Goal: Task Accomplishment & Management: Complete application form

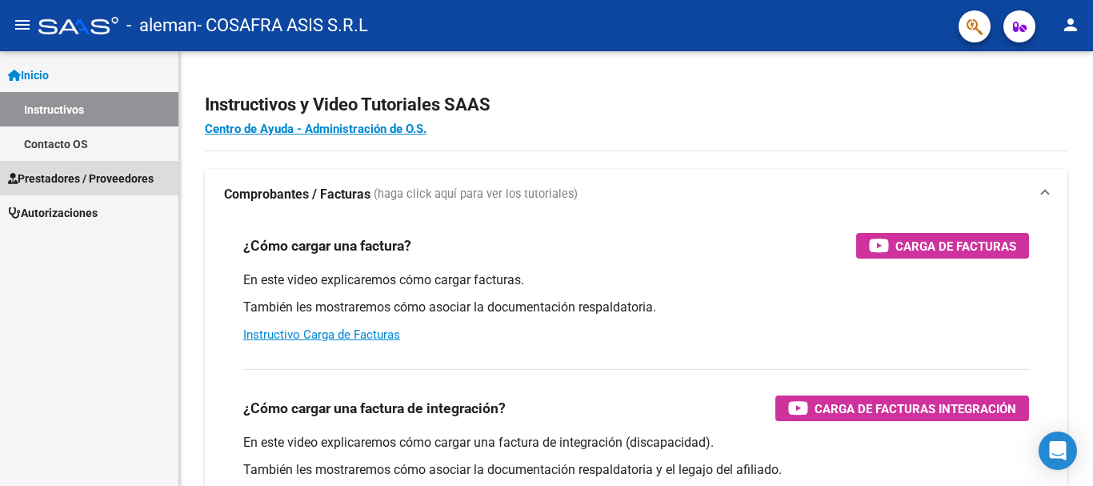
click at [51, 176] on span "Prestadores / Proveedores" at bounding box center [81, 179] width 146 height 18
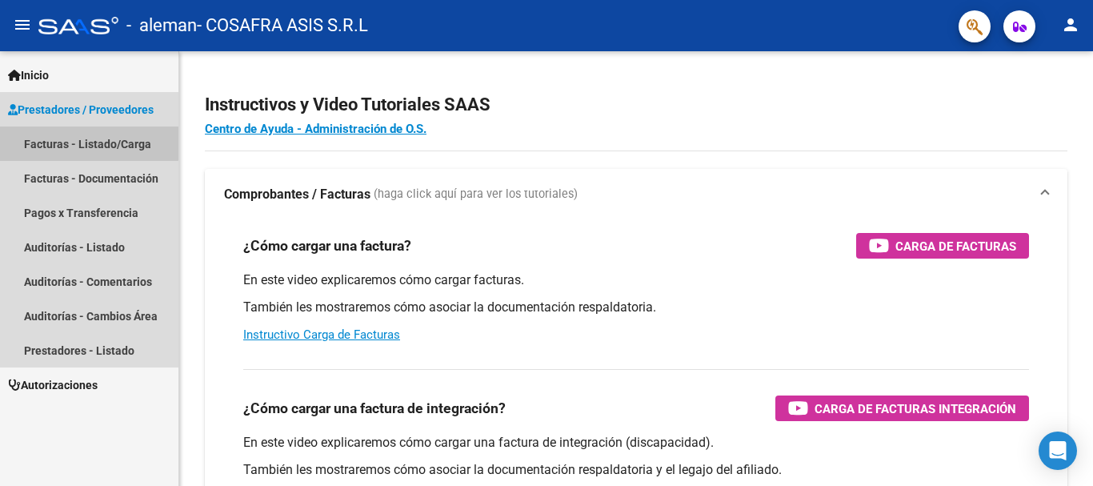
click at [60, 136] on link "Facturas - Listado/Carga" at bounding box center [89, 143] width 178 height 34
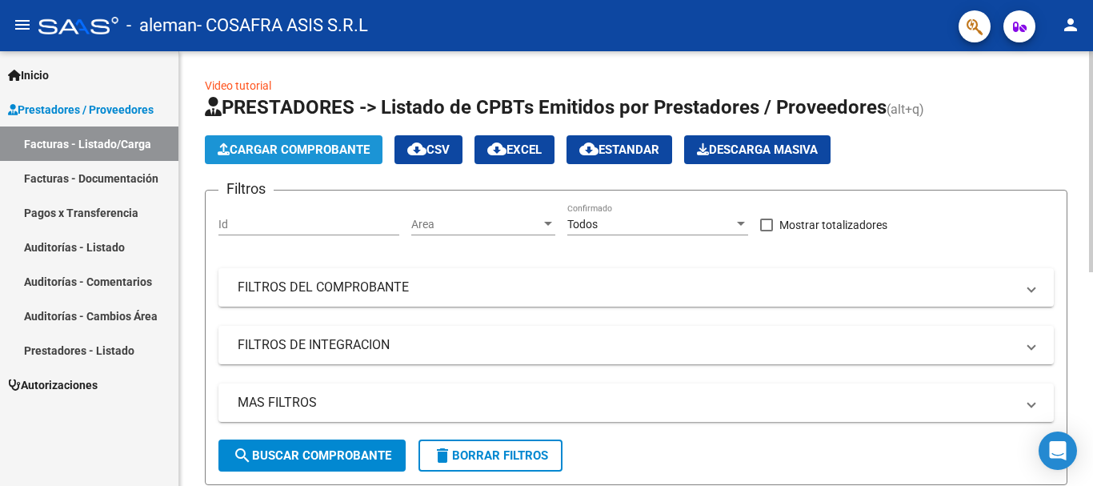
drag, startPoint x: 281, startPoint y: 145, endPoint x: 298, endPoint y: 140, distance: 17.5
click at [298, 140] on button "Cargar Comprobante" at bounding box center [294, 149] width 178 height 29
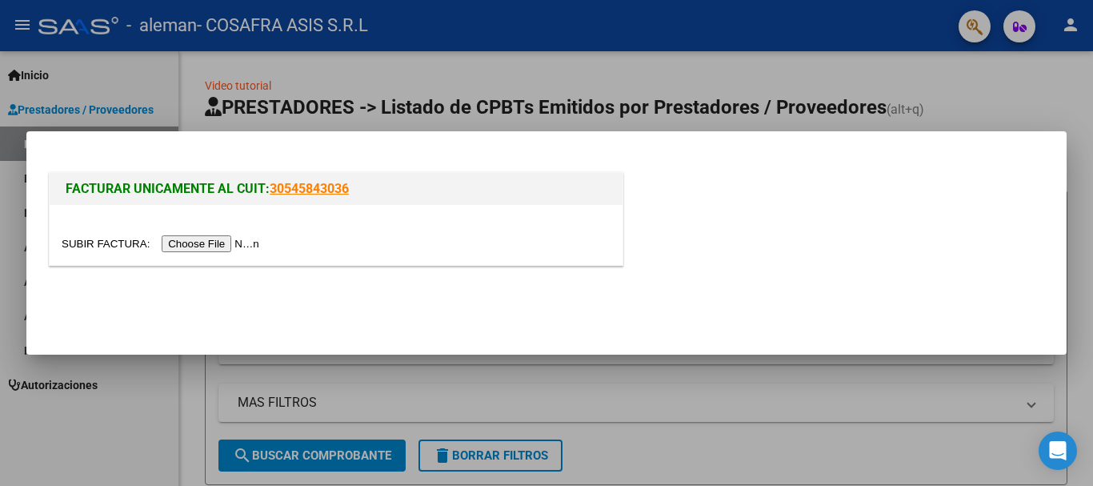
click at [209, 242] on input "file" at bounding box center [163, 243] width 202 height 17
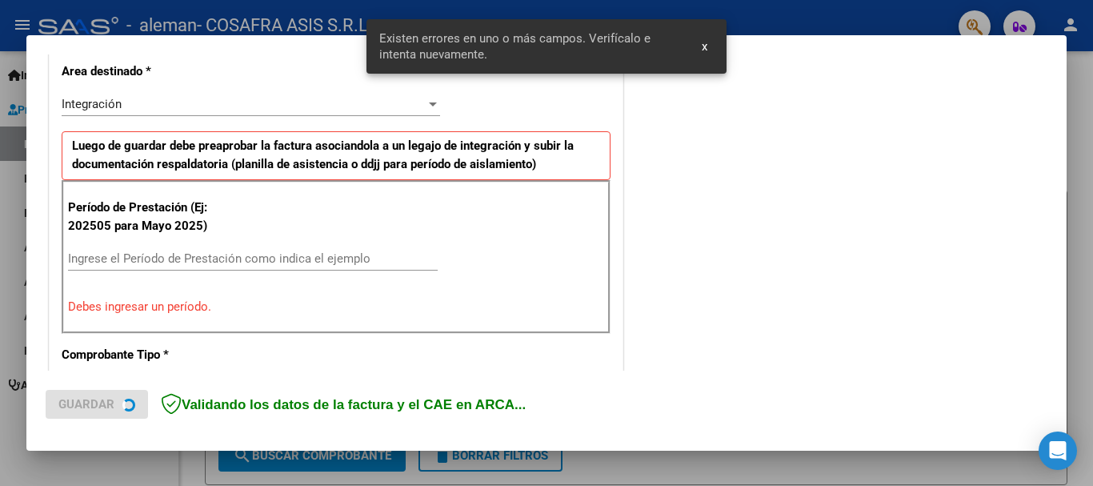
scroll to position [399, 0]
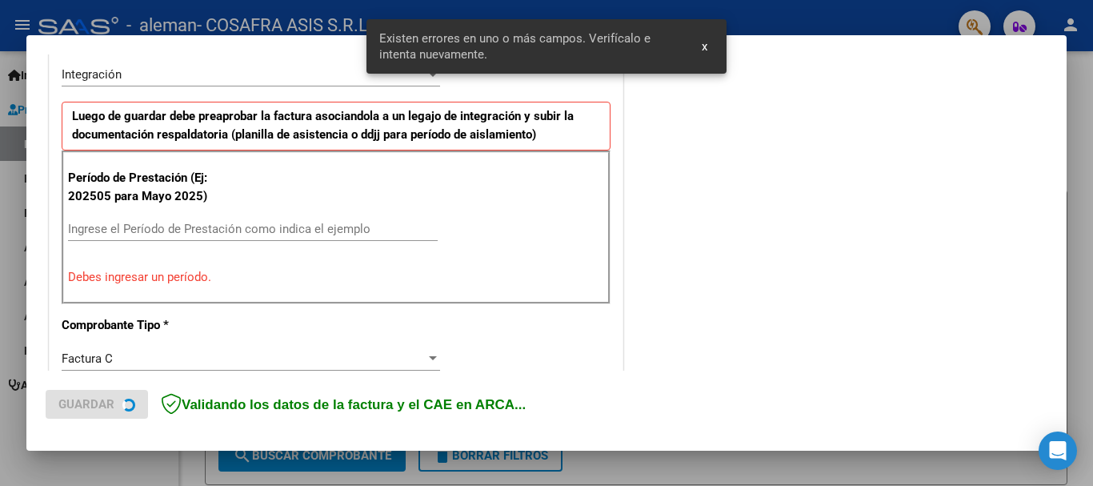
click at [156, 216] on div "Período de Prestación (Ej: 202505 para [DATE]) Ingrese el Período de Prestación…" at bounding box center [336, 227] width 549 height 154
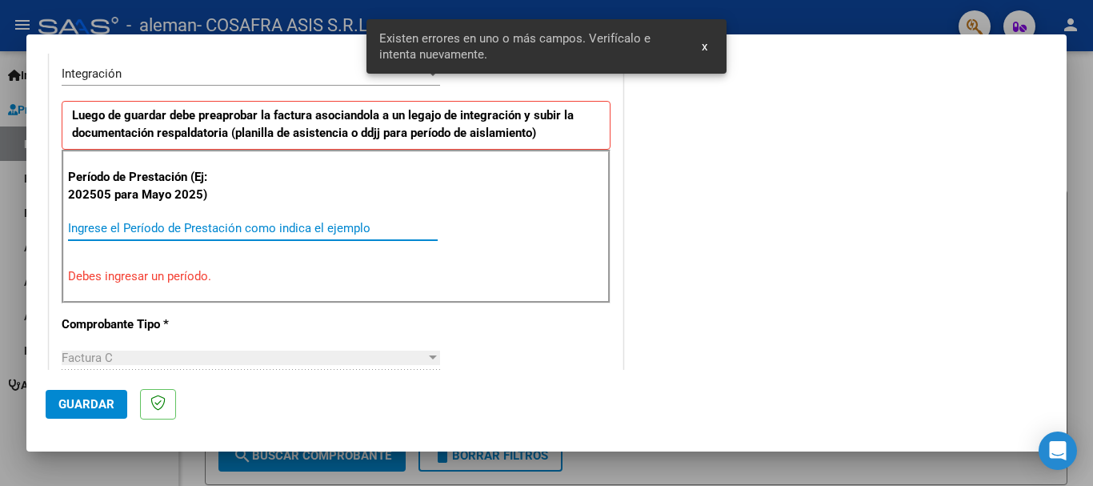
click at [162, 229] on input "Ingrese el Período de Prestación como indica el ejemplo" at bounding box center [253, 228] width 370 height 14
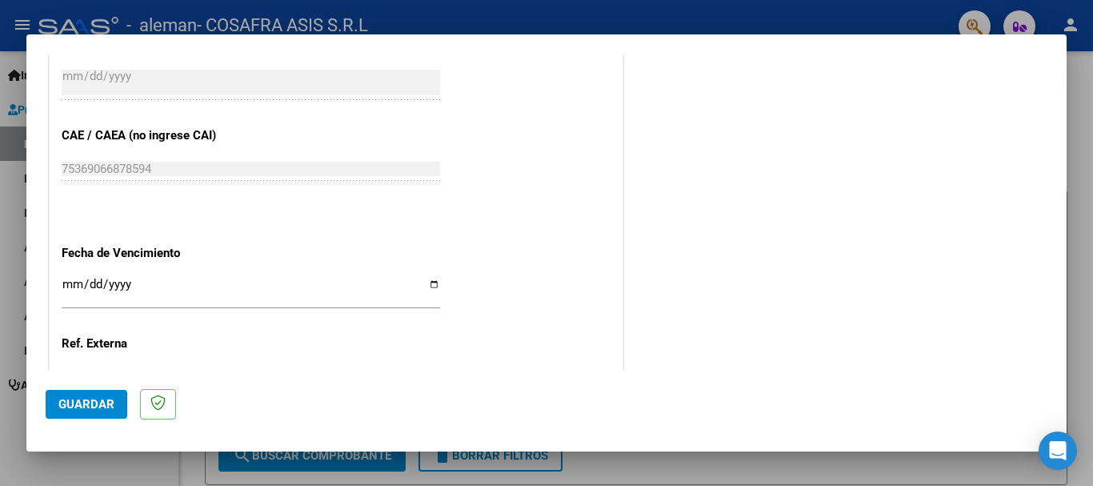
scroll to position [1039, 0]
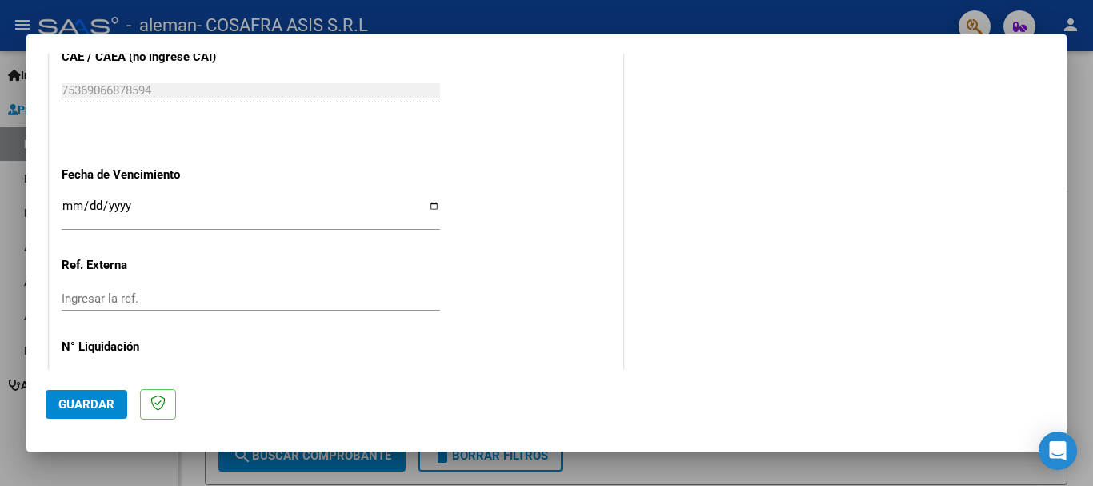
type input "202508"
click at [426, 198] on div "Ingresar la fecha" at bounding box center [251, 212] width 378 height 34
click at [431, 202] on input "Ingresar la fecha" at bounding box center [251, 212] width 378 height 26
type input "[DATE]"
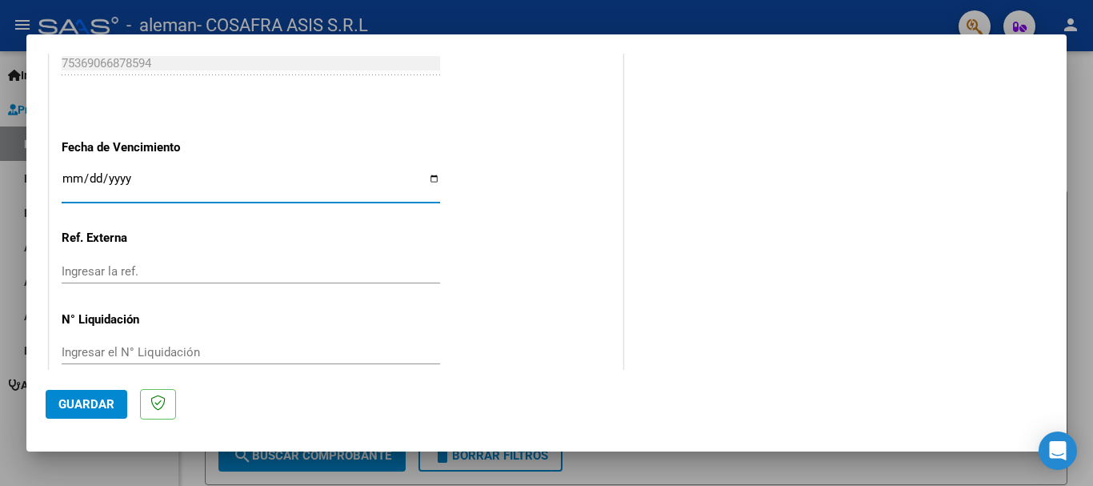
scroll to position [1092, 0]
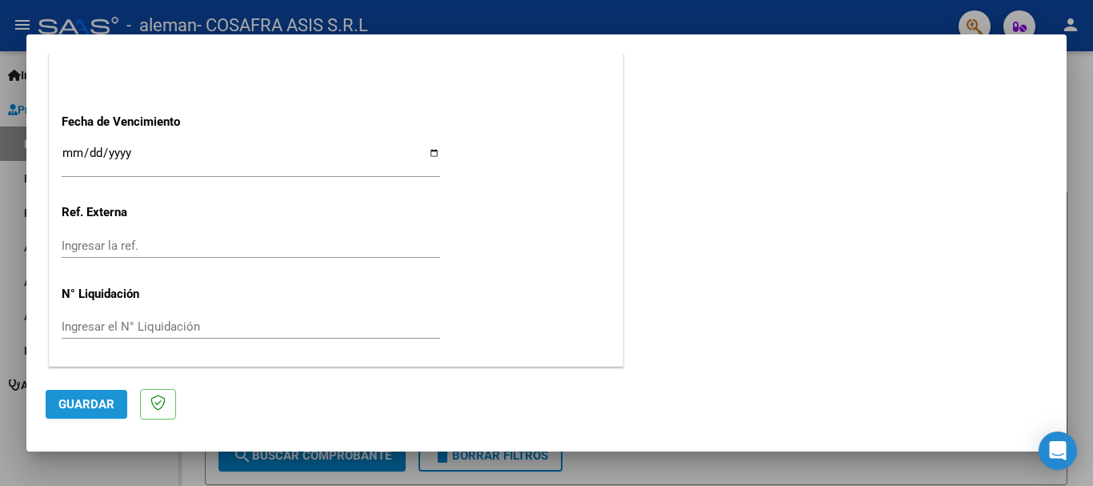
click at [84, 410] on span "Guardar" at bounding box center [86, 404] width 56 height 14
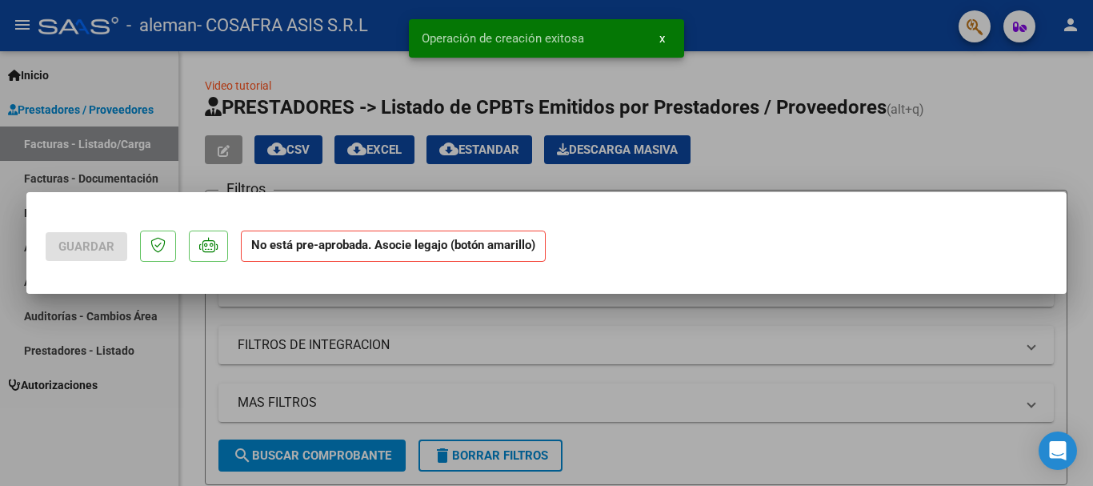
scroll to position [0, 0]
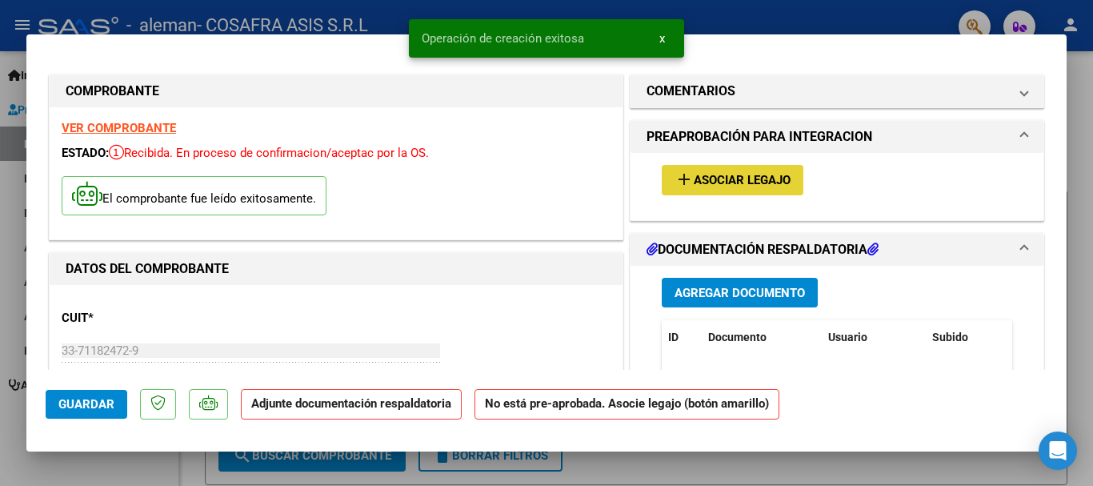
click at [698, 180] on span "Asociar Legajo" at bounding box center [742, 181] width 97 height 14
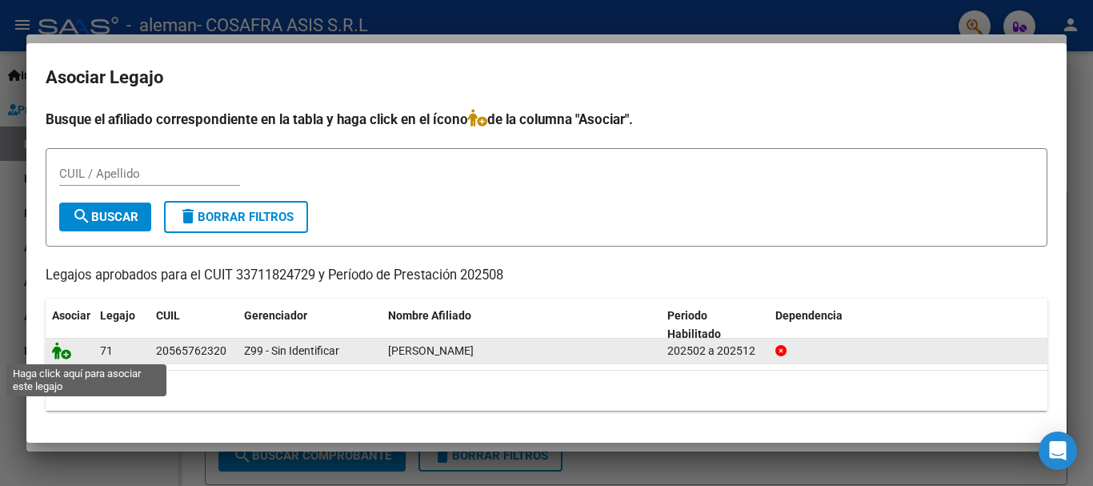
click at [68, 355] on icon at bounding box center [61, 351] width 19 height 18
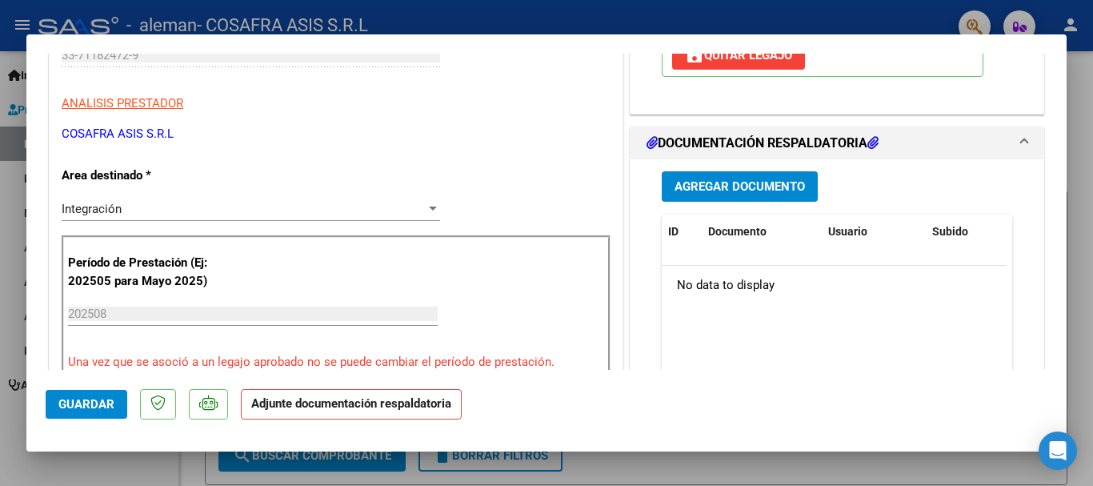
scroll to position [240, 0]
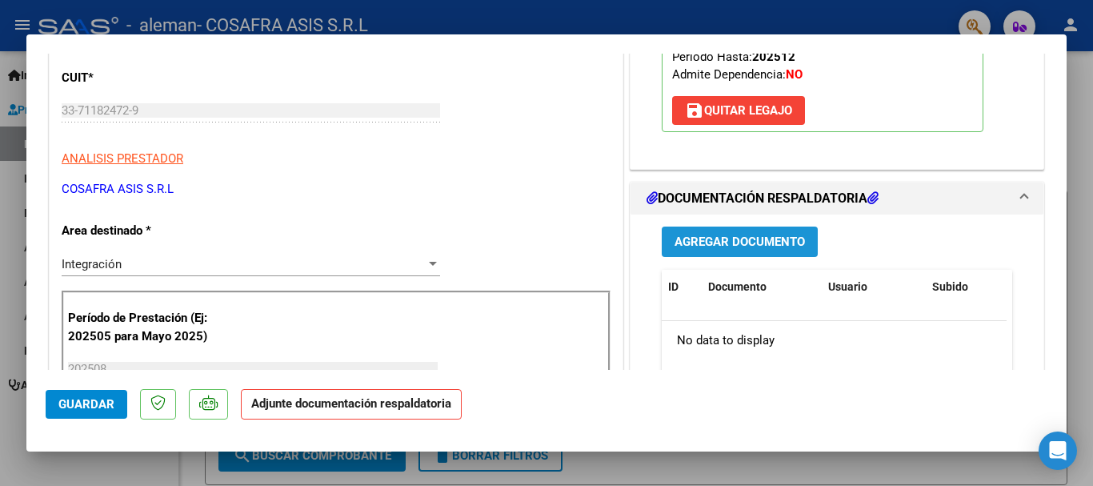
click at [714, 240] on span "Agregar Documento" at bounding box center [739, 242] width 130 height 14
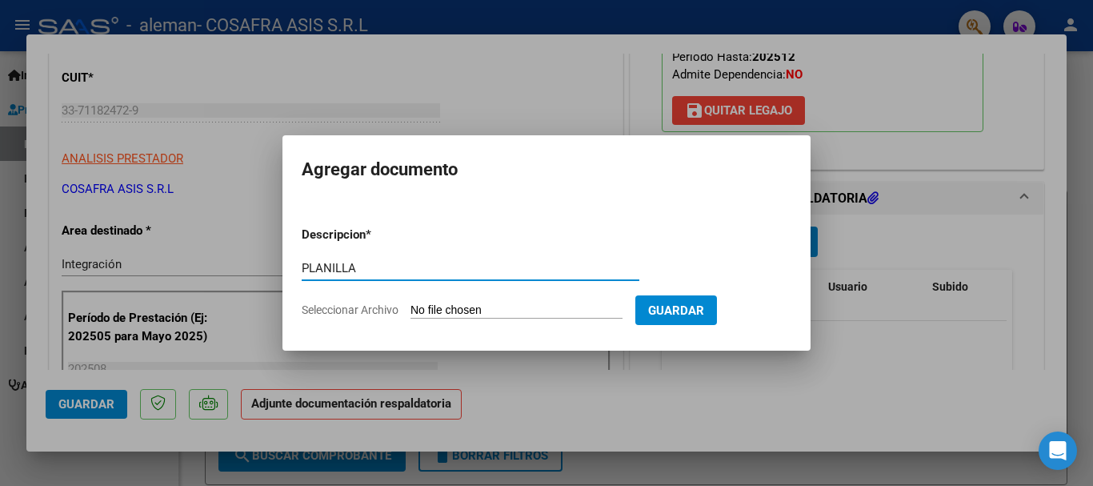
type input "PLANILLA"
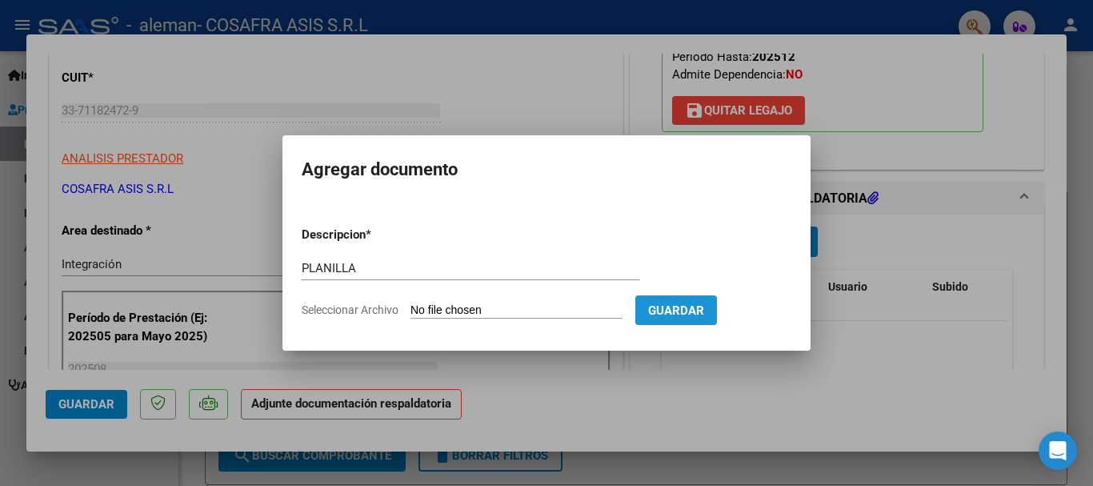
click at [714, 318] on button "Guardar" at bounding box center [676, 310] width 82 height 30
click at [487, 306] on input "Seleccionar Archivo" at bounding box center [516, 310] width 212 height 15
type input "C:\fakepath\[PERSON_NAME].pdf"
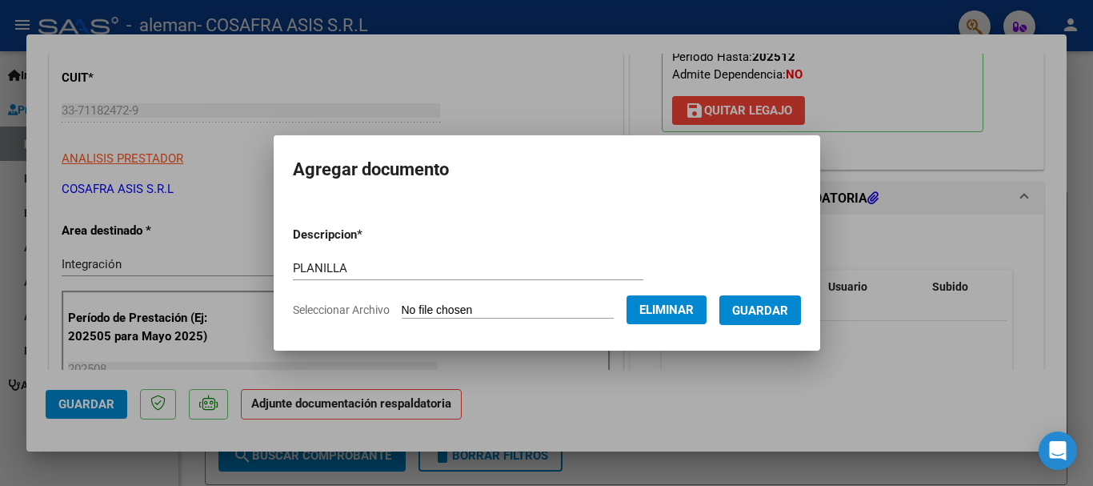
click at [780, 311] on span "Guardar" at bounding box center [760, 310] width 56 height 14
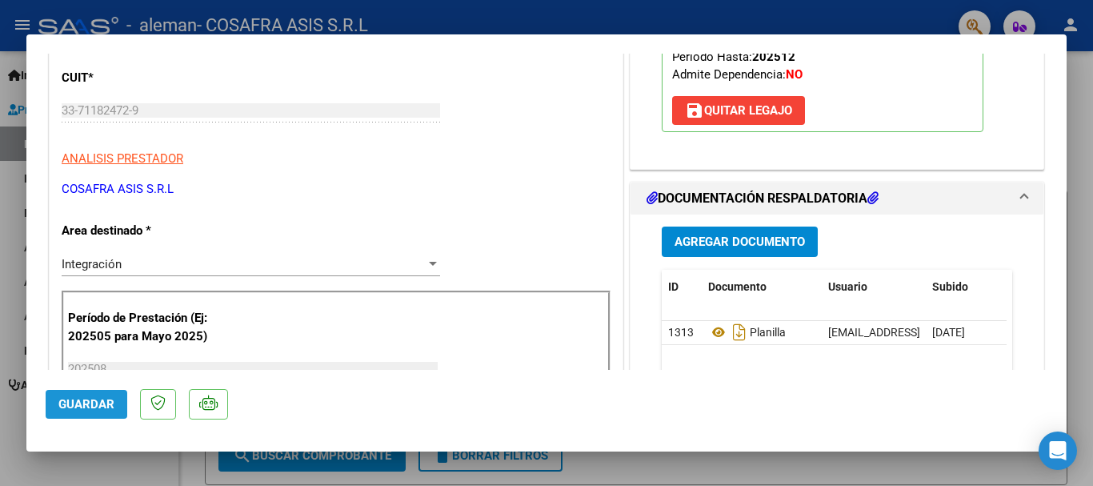
click at [92, 402] on span "Guardar" at bounding box center [86, 404] width 56 height 14
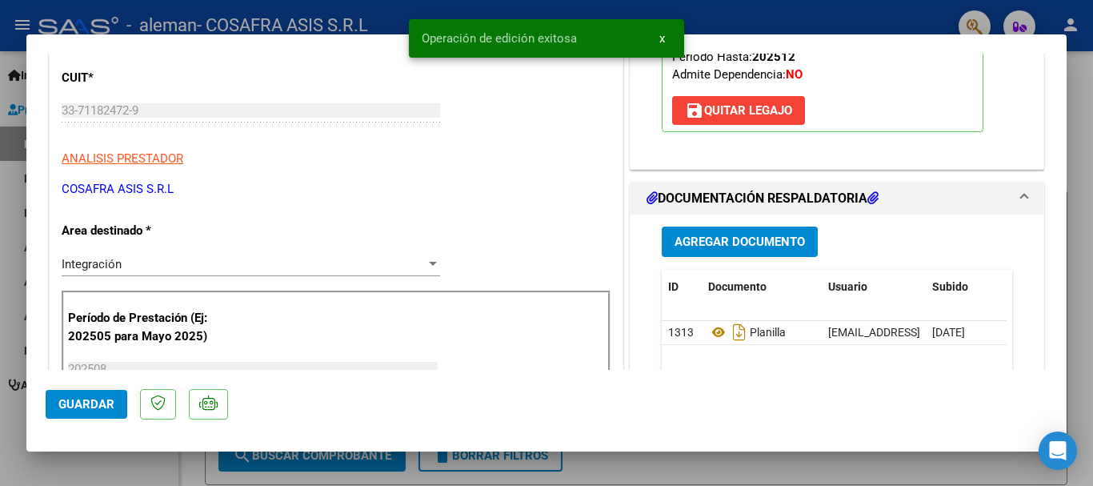
click at [833, 29] on div at bounding box center [546, 243] width 1093 height 486
type input "$ 0,00"
